Goal: Task Accomplishment & Management: Use online tool/utility

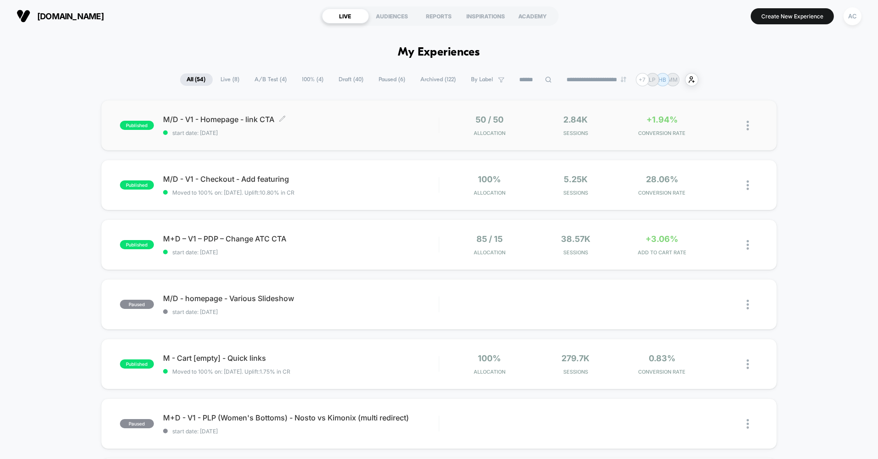
click at [391, 130] on span "start date: [DATE]" at bounding box center [301, 133] width 276 height 7
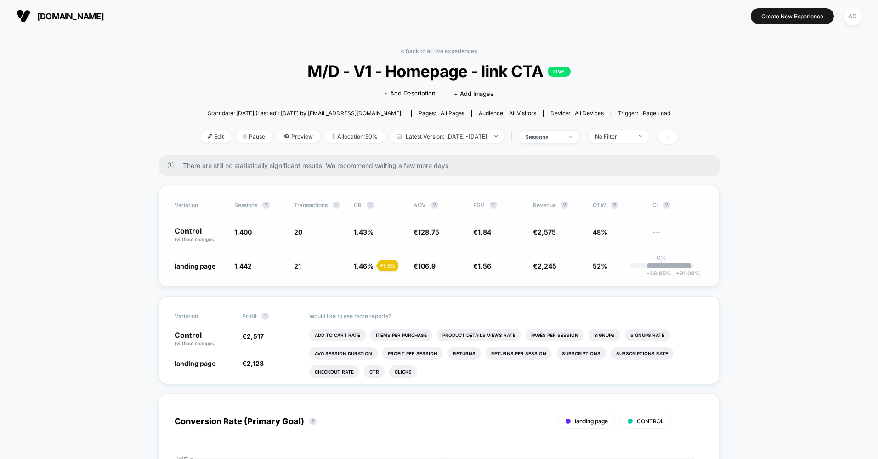
drag, startPoint x: 270, startPoint y: 135, endPoint x: 312, endPoint y: 205, distance: 81.8
click at [273, 143] on div "< Back to all live experiences M/D - V1 - Homepage - link CTA LIVE Click to edi…" at bounding box center [439, 101] width 477 height 107
click at [281, 135] on span "Preview" at bounding box center [298, 136] width 43 height 12
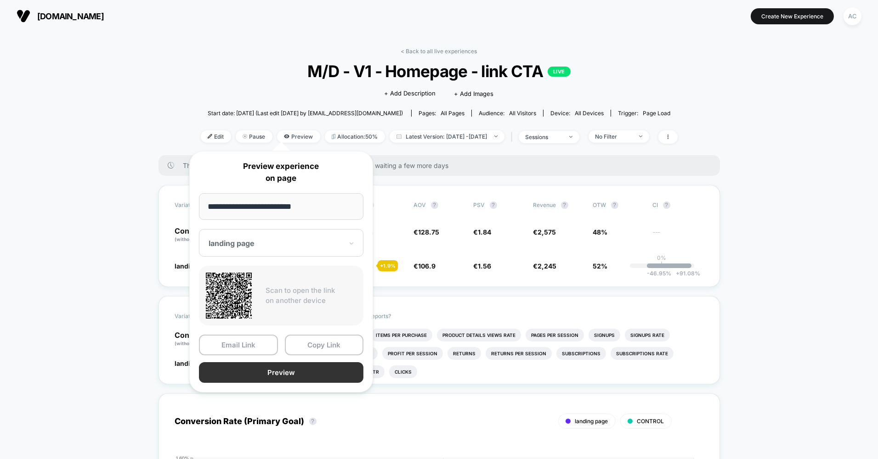
click at [264, 369] on button "Preview" at bounding box center [281, 372] width 164 height 21
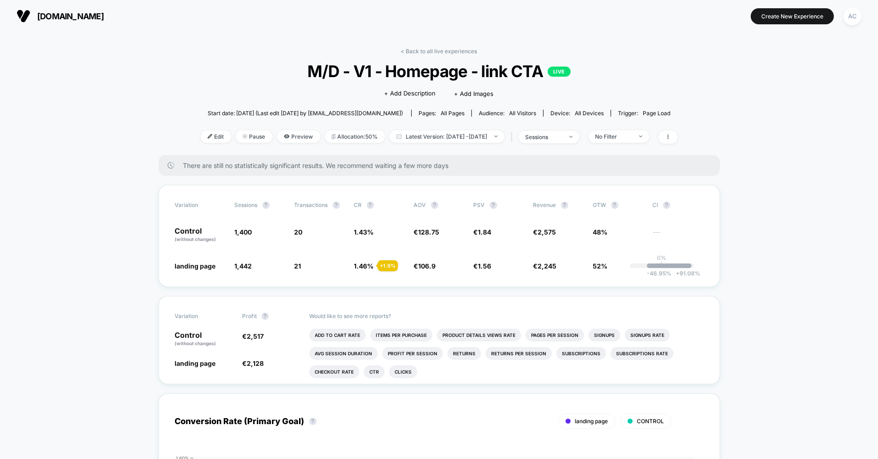
drag, startPoint x: 237, startPoint y: 129, endPoint x: 262, endPoint y: 129, distance: 25.3
click at [262, 129] on div "< Back to all live experiences M/D - V1 - Homepage - link CTA LIVE Click to edi…" at bounding box center [439, 101] width 477 height 107
click at [279, 136] on span "Preview" at bounding box center [298, 136] width 43 height 12
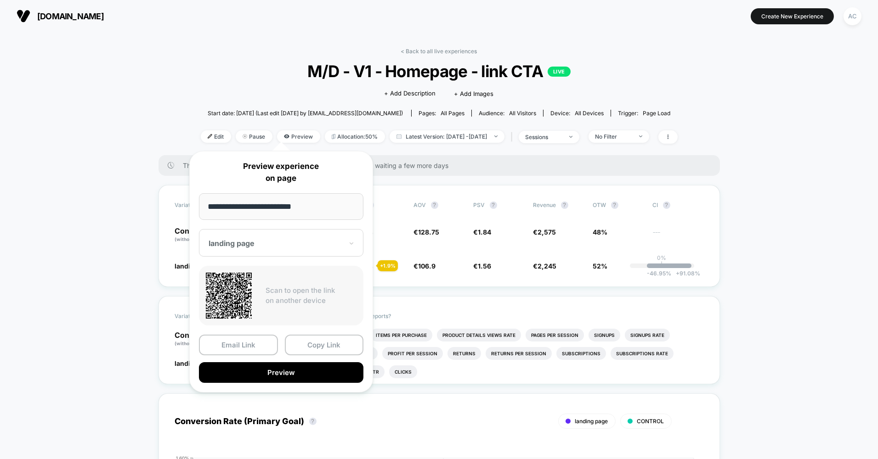
click at [271, 238] on div "landing page" at bounding box center [276, 243] width 136 height 11
click at [250, 298] on div "CONTROL" at bounding box center [280, 291] width 155 height 17
click at [282, 371] on button "Preview" at bounding box center [281, 372] width 164 height 21
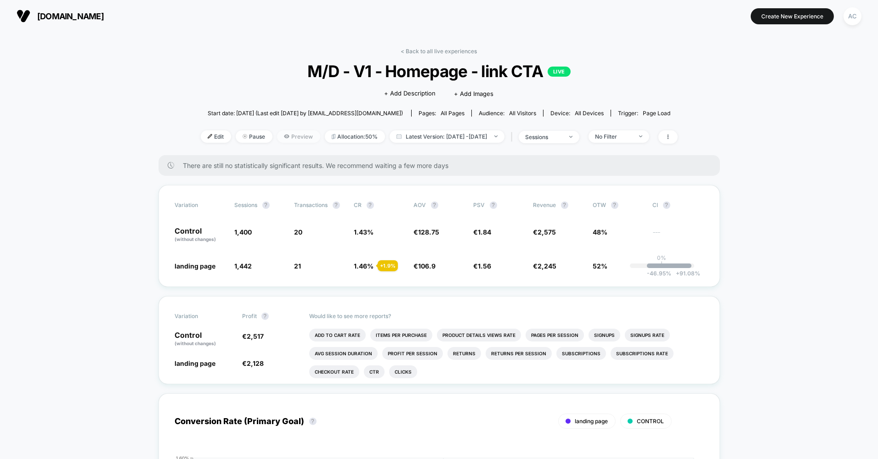
click at [284, 136] on icon at bounding box center [286, 137] width 5 height 4
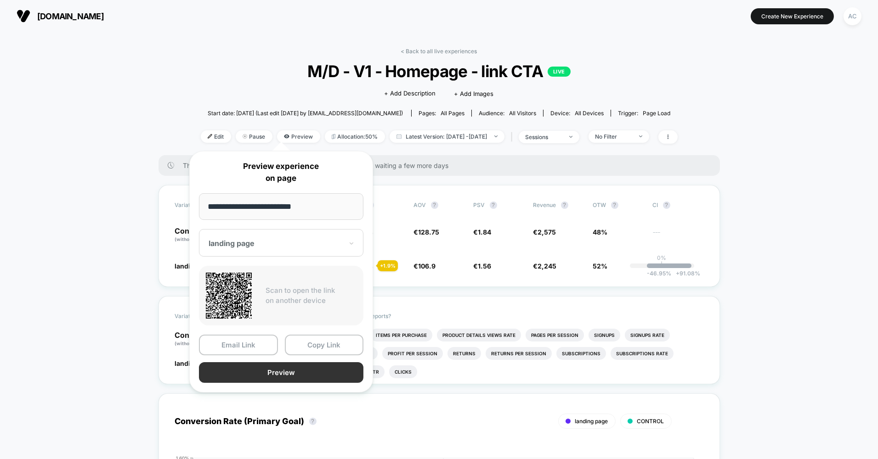
click at [268, 380] on button "Preview" at bounding box center [281, 372] width 164 height 21
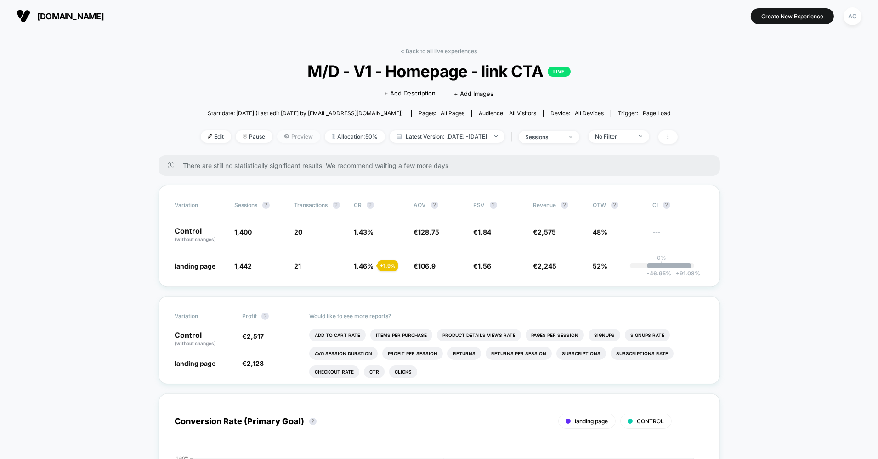
click at [277, 141] on span "Preview" at bounding box center [298, 136] width 43 height 12
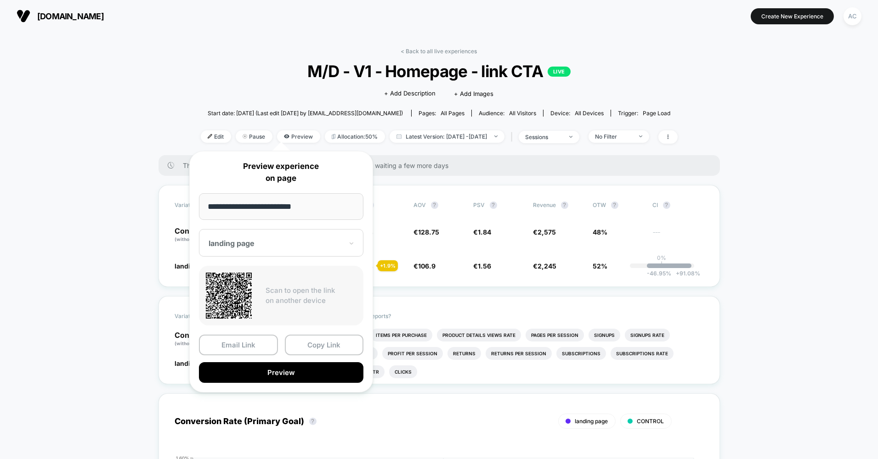
click at [262, 236] on div "landing page" at bounding box center [281, 243] width 164 height 28
click at [253, 273] on div "landing page" at bounding box center [280, 275] width 155 height 17
click at [265, 238] on div "landing page" at bounding box center [276, 243] width 136 height 11
click at [255, 287] on div "CONTROL" at bounding box center [280, 291] width 155 height 17
click at [257, 373] on button "Preview" at bounding box center [281, 372] width 164 height 21
